Goal: Transaction & Acquisition: Book appointment/travel/reservation

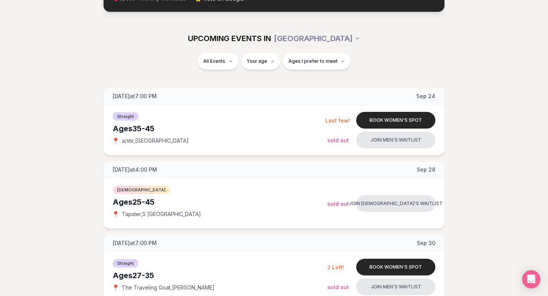
scroll to position [77, 0]
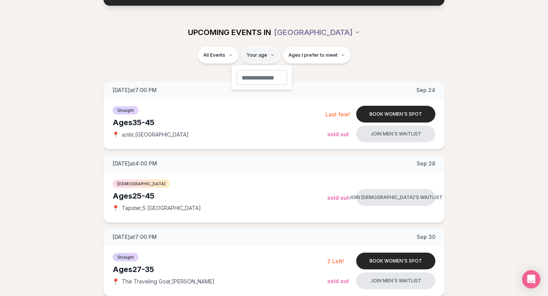
type input "**"
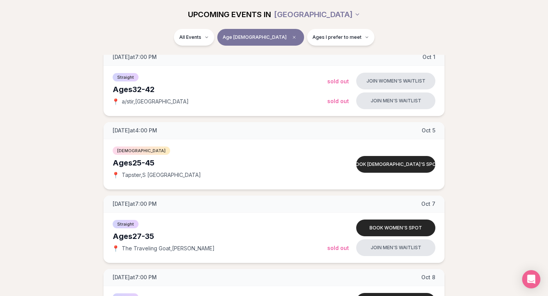
scroll to position [333, 0]
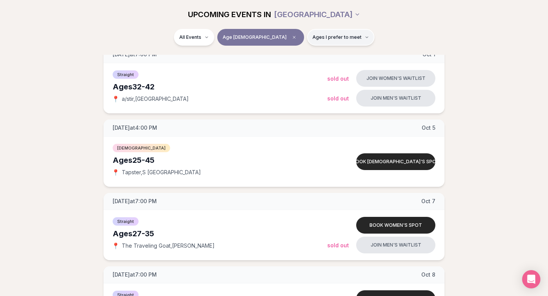
click at [314, 40] on button "Ages I prefer to meet" at bounding box center [340, 37] width 67 height 17
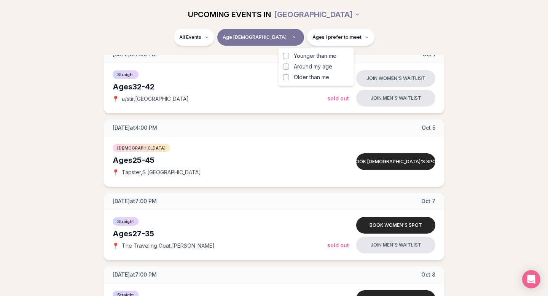
click at [311, 74] on span "Older than me" at bounding box center [311, 77] width 35 height 8
click at [289, 74] on button "Older than me" at bounding box center [286, 77] width 6 height 6
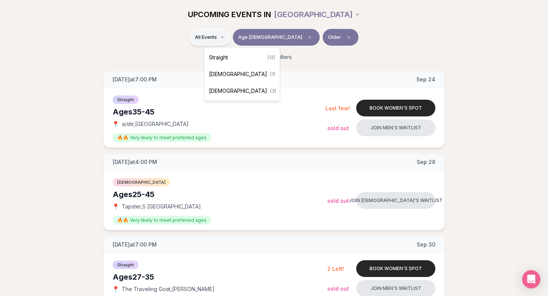
scroll to position [333, 0]
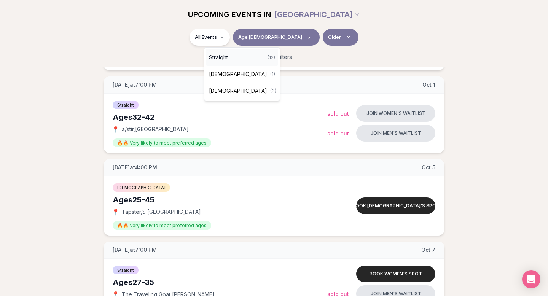
click at [245, 56] on div "Straight ( 12 )" at bounding box center [242, 57] width 72 height 17
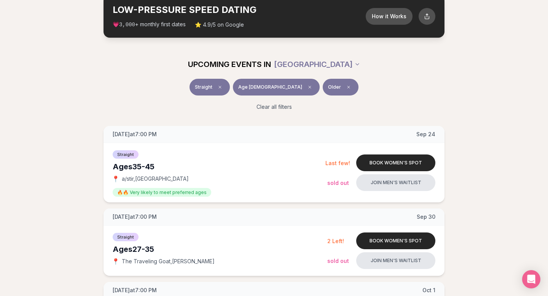
scroll to position [46, 0]
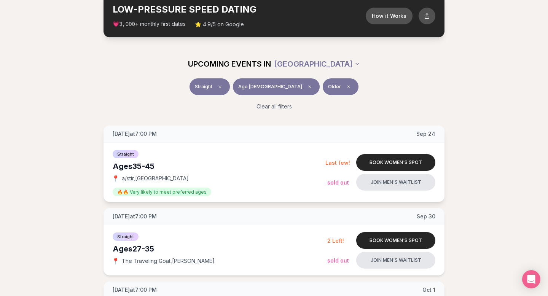
click at [127, 157] on div "Straight Ages [DEMOGRAPHIC_DATA] 📍 a/stir , Cap Hill 🔥🔥 Very likely to meet pre…" at bounding box center [219, 172] width 213 height 47
click at [143, 137] on span "[DATE] at 7:00 PM" at bounding box center [135, 134] width 44 height 8
click at [149, 131] on span "[DATE] at 7:00 PM" at bounding box center [135, 134] width 44 height 8
click at [132, 190] on span "🔥🔥 Very likely to meet preferred ages" at bounding box center [162, 191] width 98 height 9
click at [132, 159] on div "Straight Ages [DEMOGRAPHIC_DATA] 📍 a/stir , Cap Hill 🔥🔥 Very likely to meet pre…" at bounding box center [219, 172] width 213 height 47
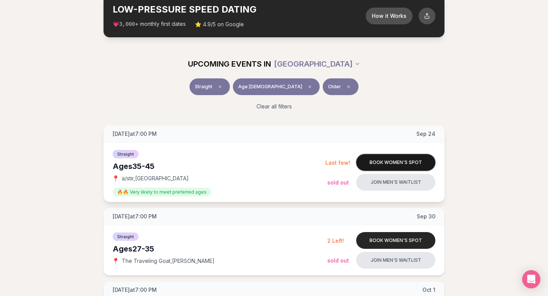
click at [369, 165] on button "Book women's spot" at bounding box center [395, 162] width 79 height 17
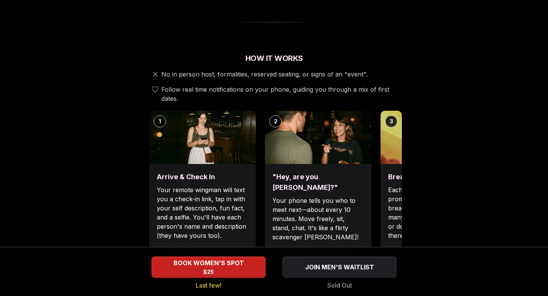
scroll to position [327, 0]
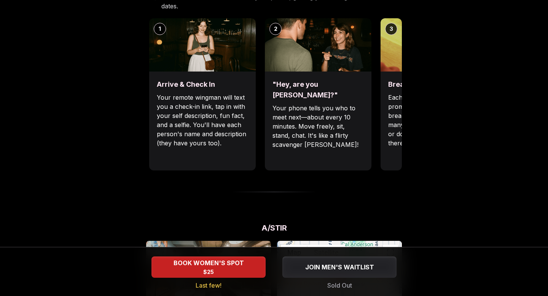
click at [290, 143] on div ""Hey, are you [PERSON_NAME]?" Your phone tells you who to meet next—about every…" at bounding box center [318, 120] width 106 height 99
click at [397, 41] on img at bounding box center [433, 44] width 106 height 53
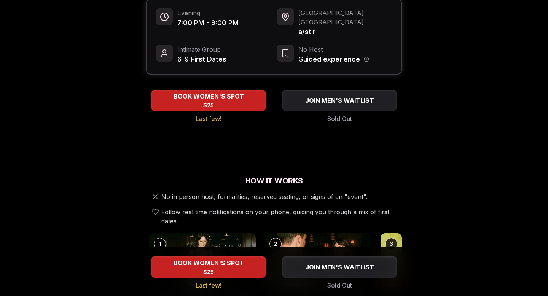
scroll to position [0, 0]
